Goal: Check status

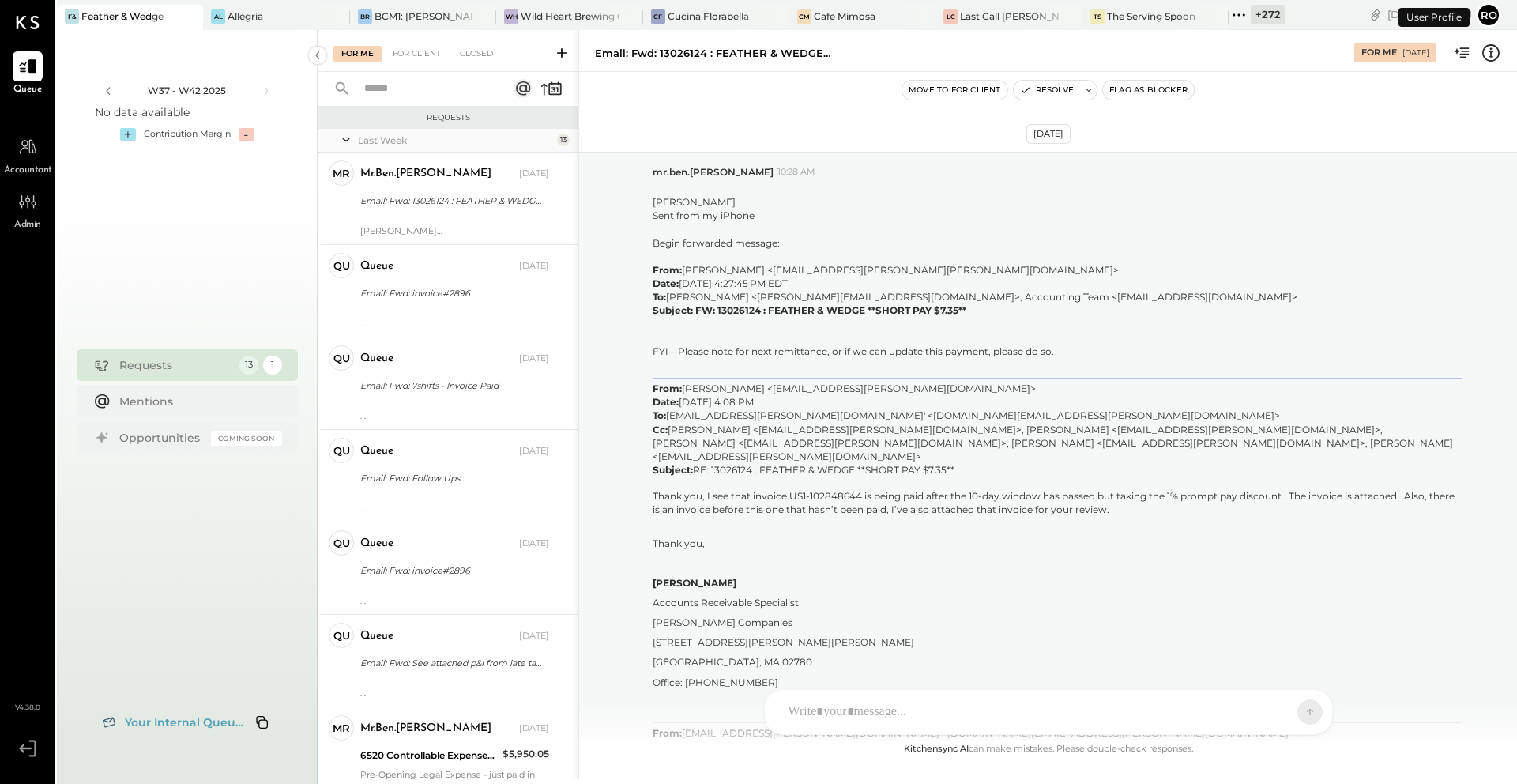
scroll to position [2129, 0]
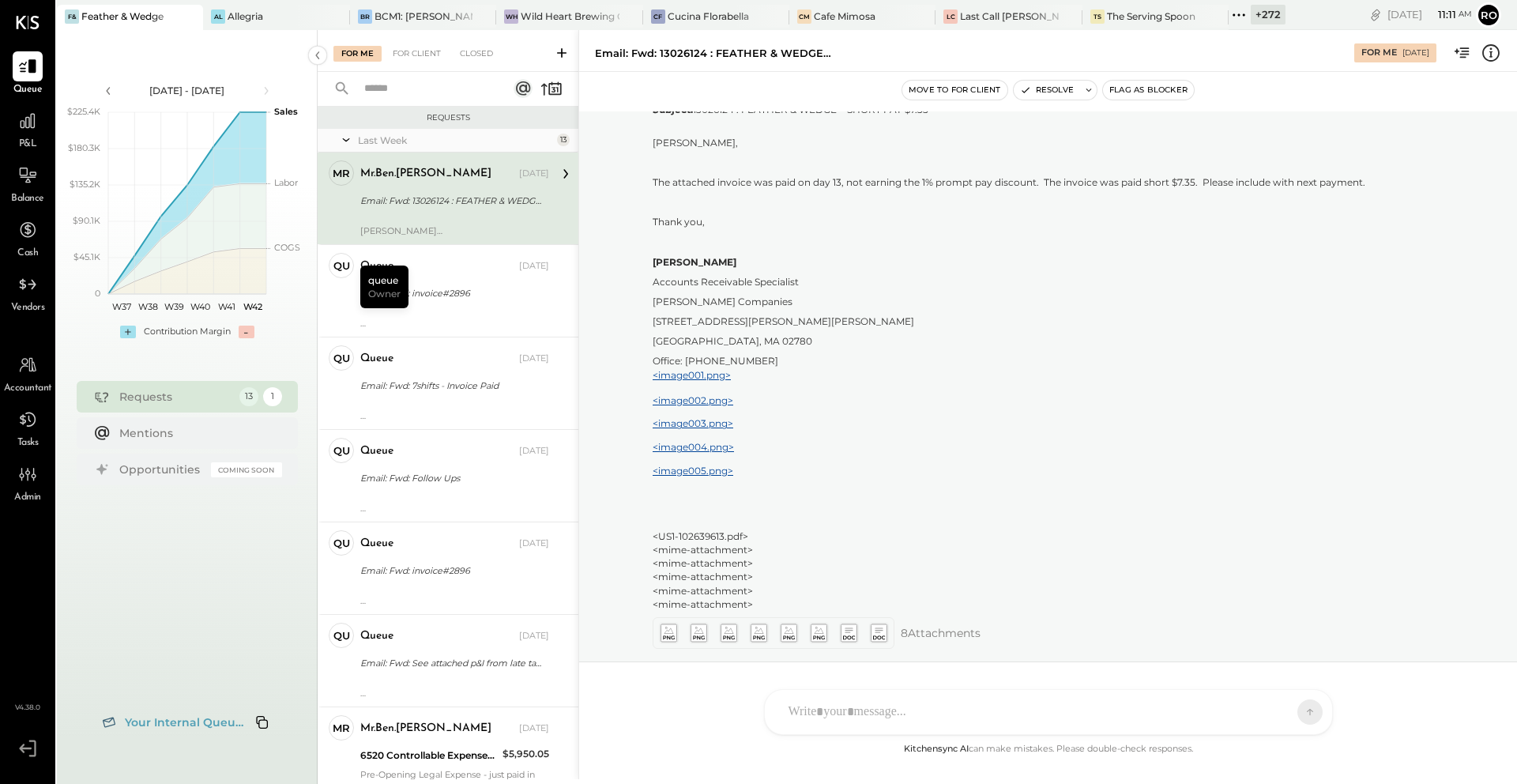
click at [521, 227] on div "[PERSON_NAME] Sent from my iPhone" at bounding box center [455, 231] width 189 height 11
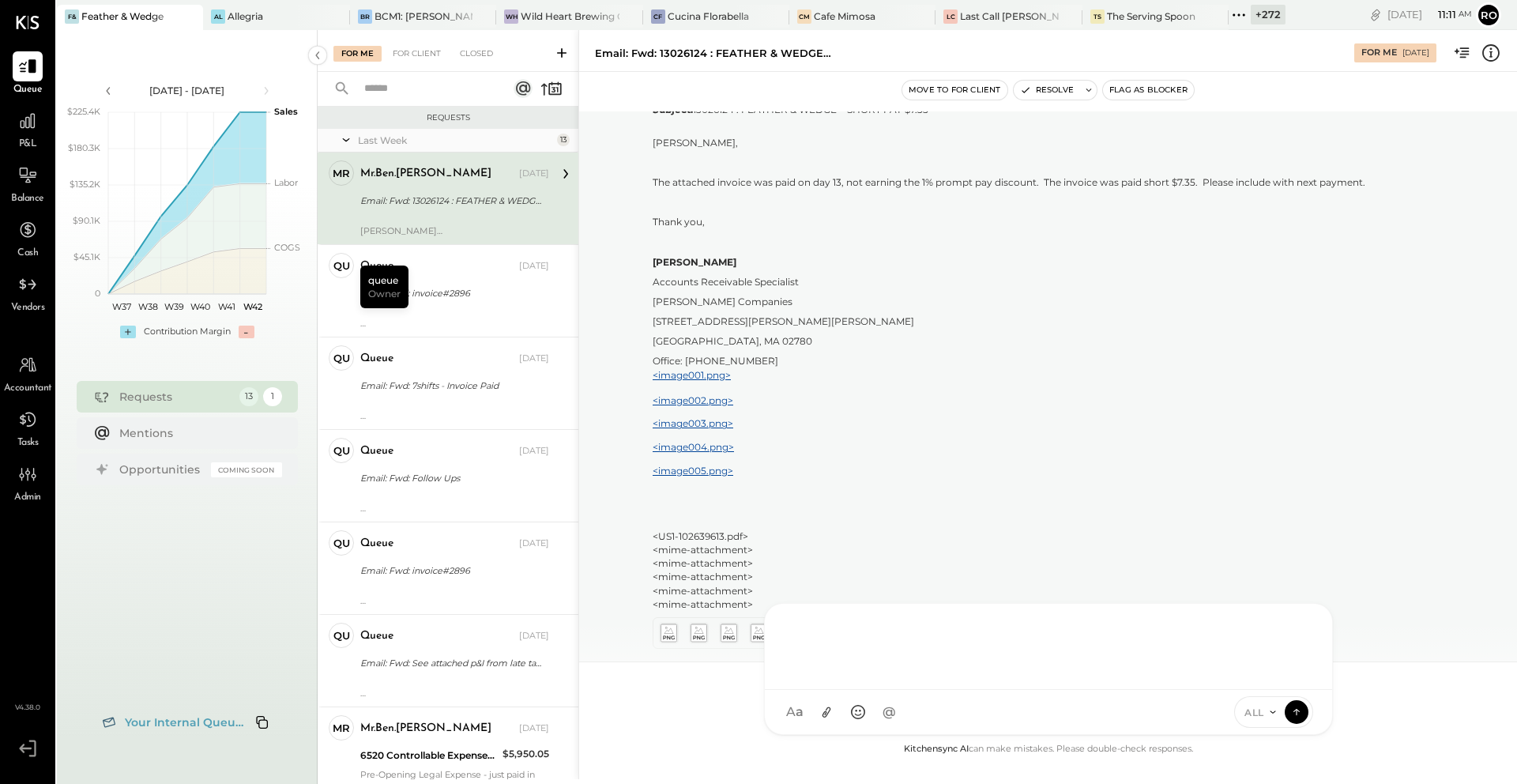
click at [845, 700] on div "RS [PERSON_NAME] TM [PERSON_NAME] ID [PERSON_NAME] Del [PERSON_NAME] M mr.[PERS…" at bounding box center [1048, 669] width 569 height 132
click at [684, 672] on div "[DATE] mr mr.ben.[PERSON_NAME] 10:28 AM [PERSON_NAME] Sent from my iPhone Begin…" at bounding box center [1048, 426] width 938 height 628
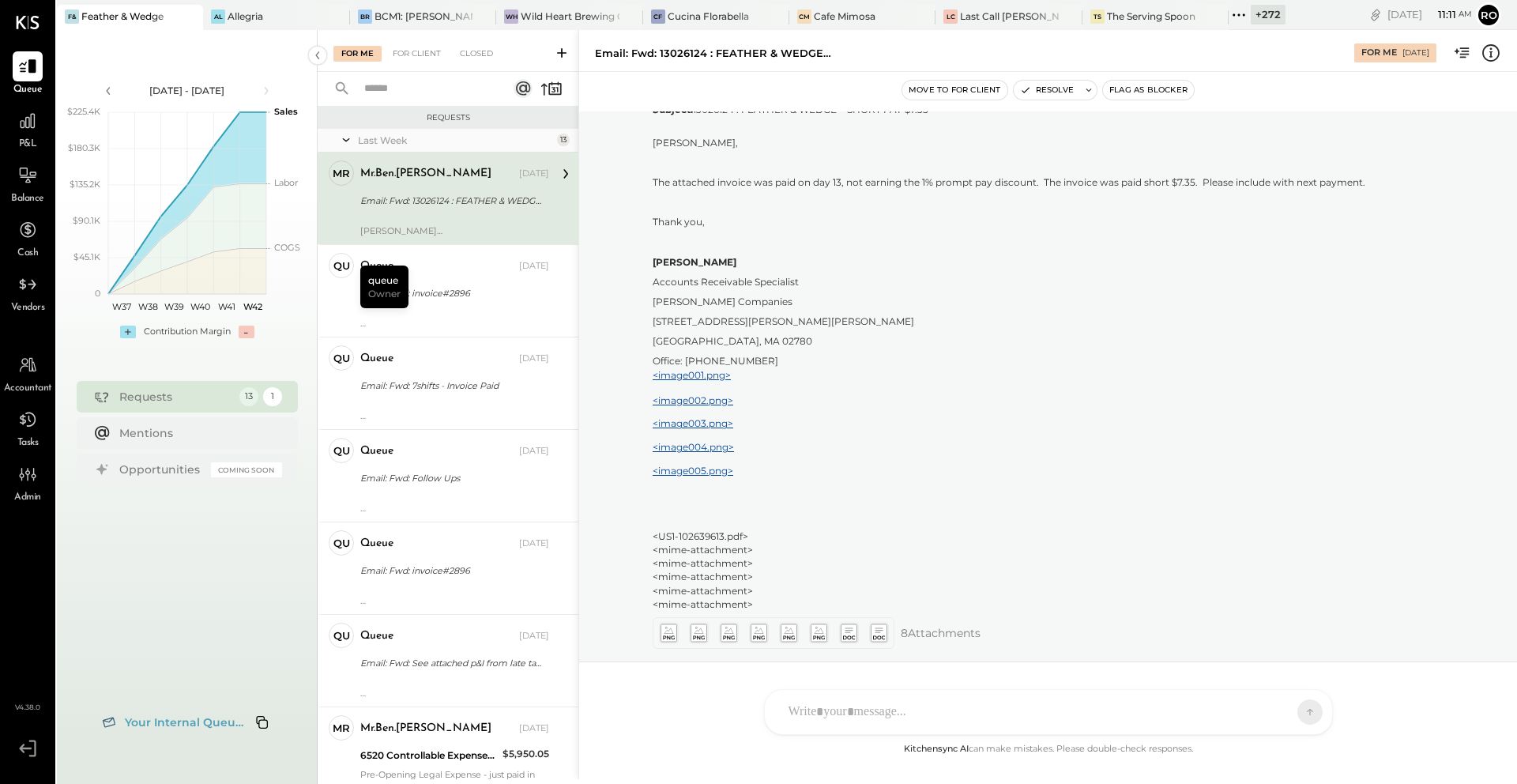
click at [684, 674] on div "[DATE] mr mr.ben.[PERSON_NAME] 10:28 AM [PERSON_NAME] Sent from my iPhone Begin…" at bounding box center [1048, 426] width 938 height 628
